Goal: Find specific page/section: Find specific page/section

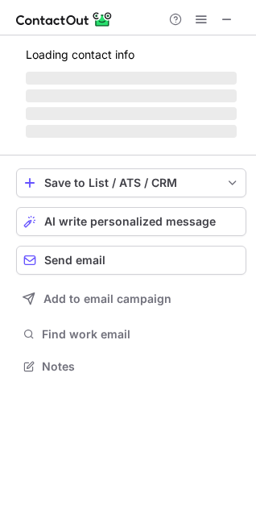
scroll to position [365, 256]
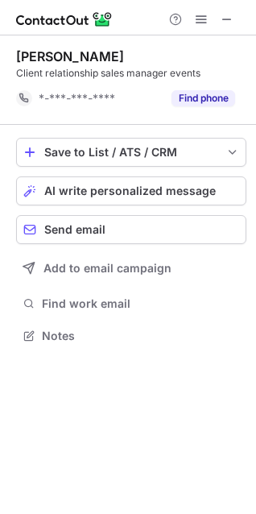
scroll to position [325, 256]
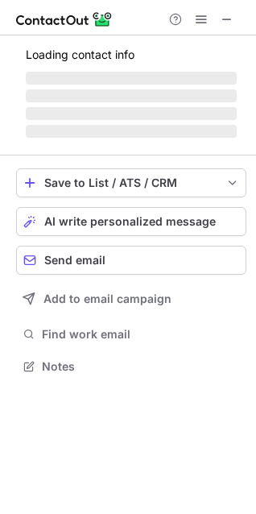
scroll to position [356, 256]
